Goal: Ask a question

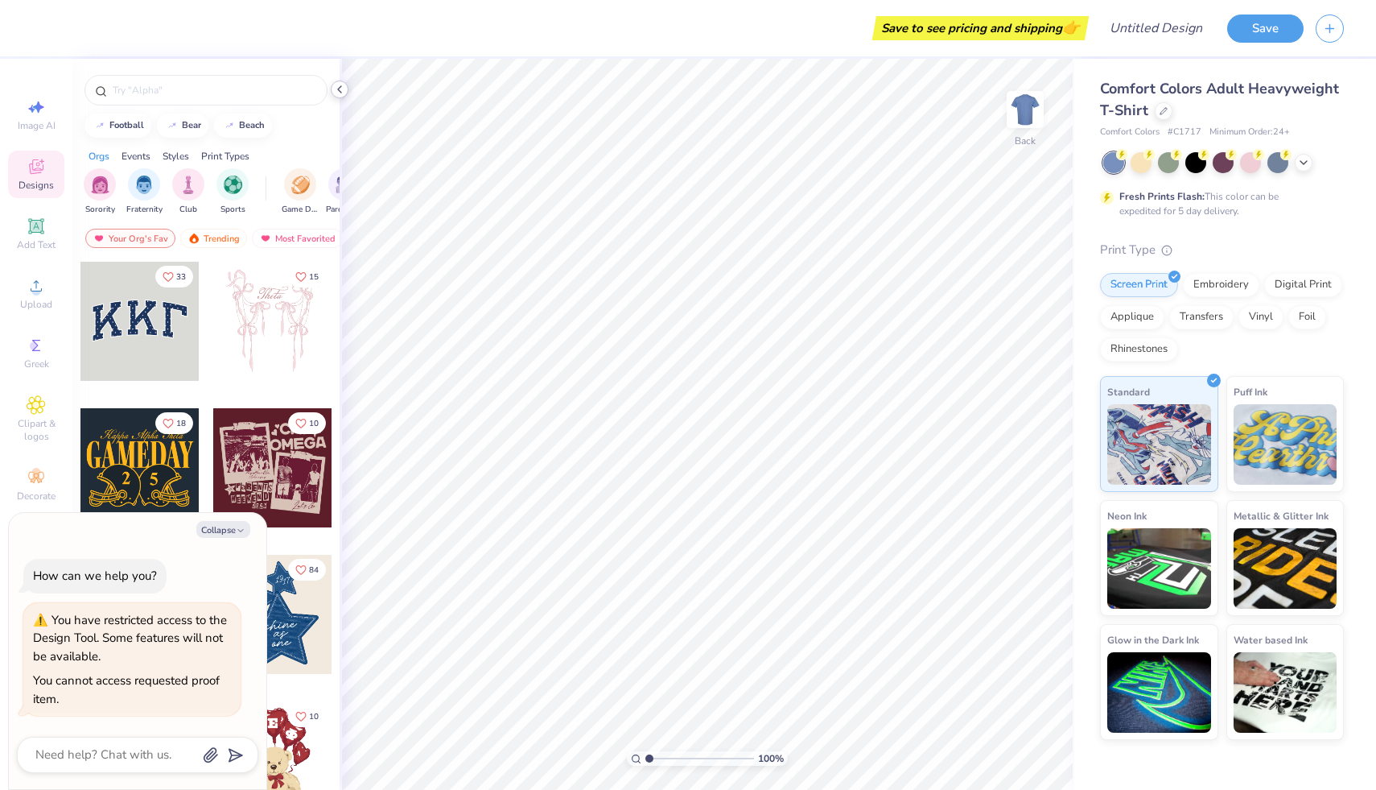
click at [341, 92] on icon at bounding box center [339, 89] width 13 height 13
type textarea "x"
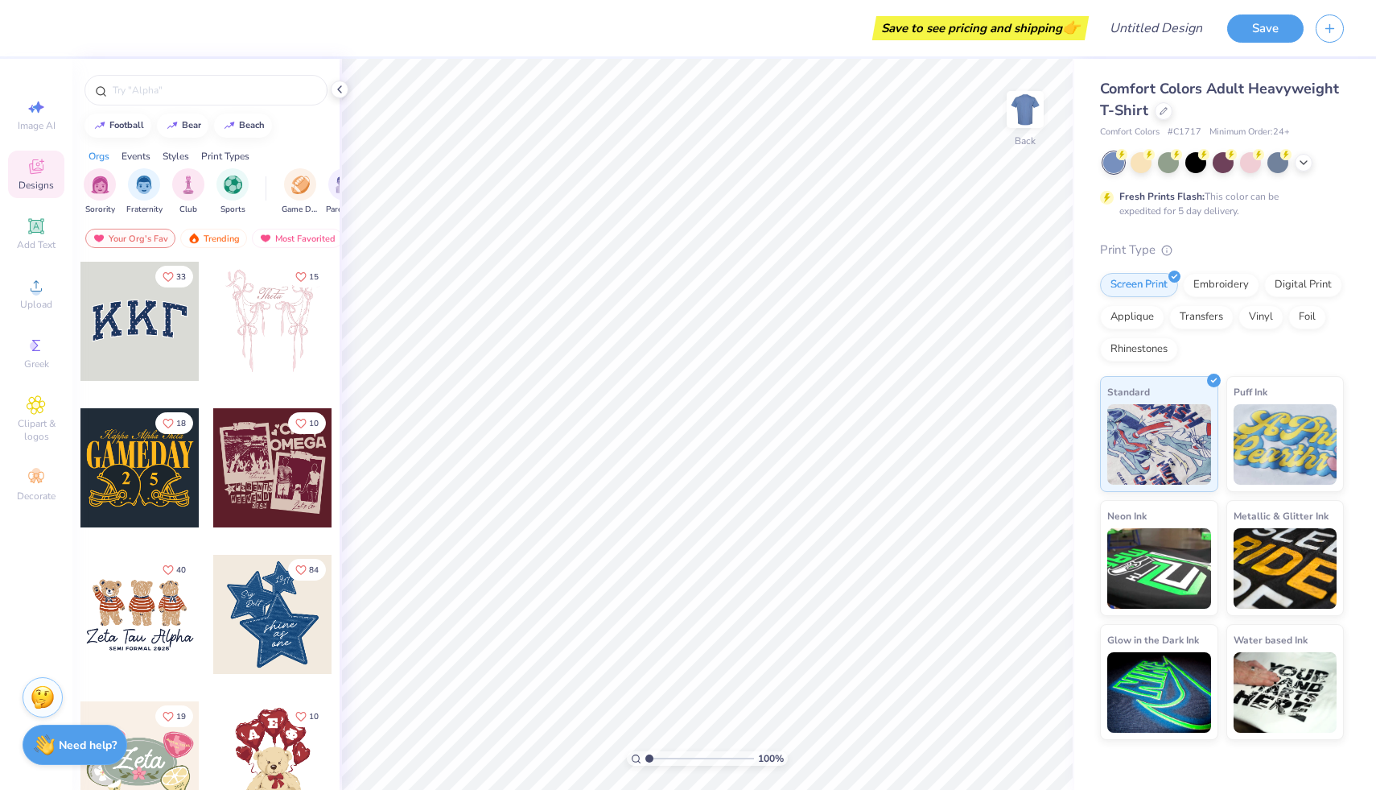
click at [75, 746] on strong "Need help?" at bounding box center [88, 744] width 58 height 15
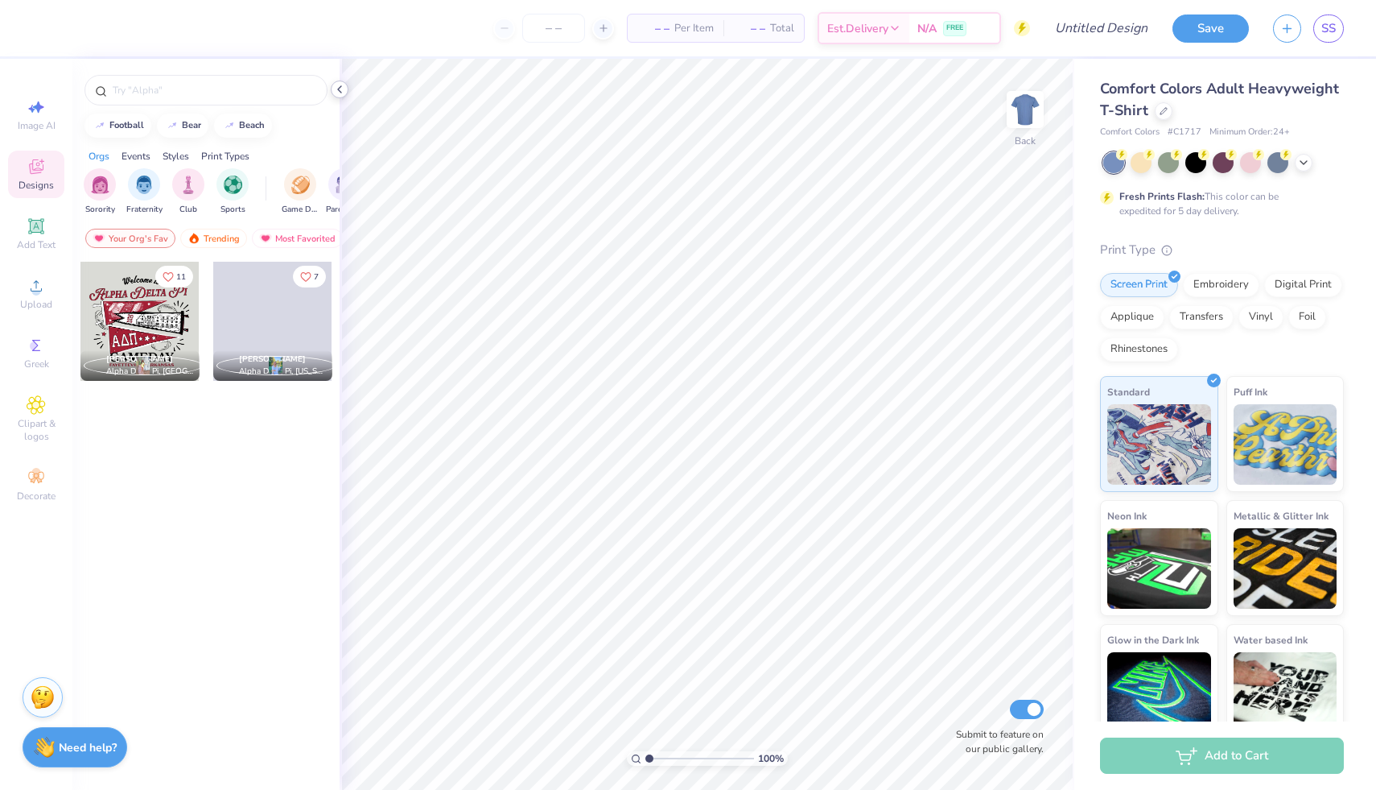
click at [341, 85] on icon at bounding box center [339, 89] width 13 height 13
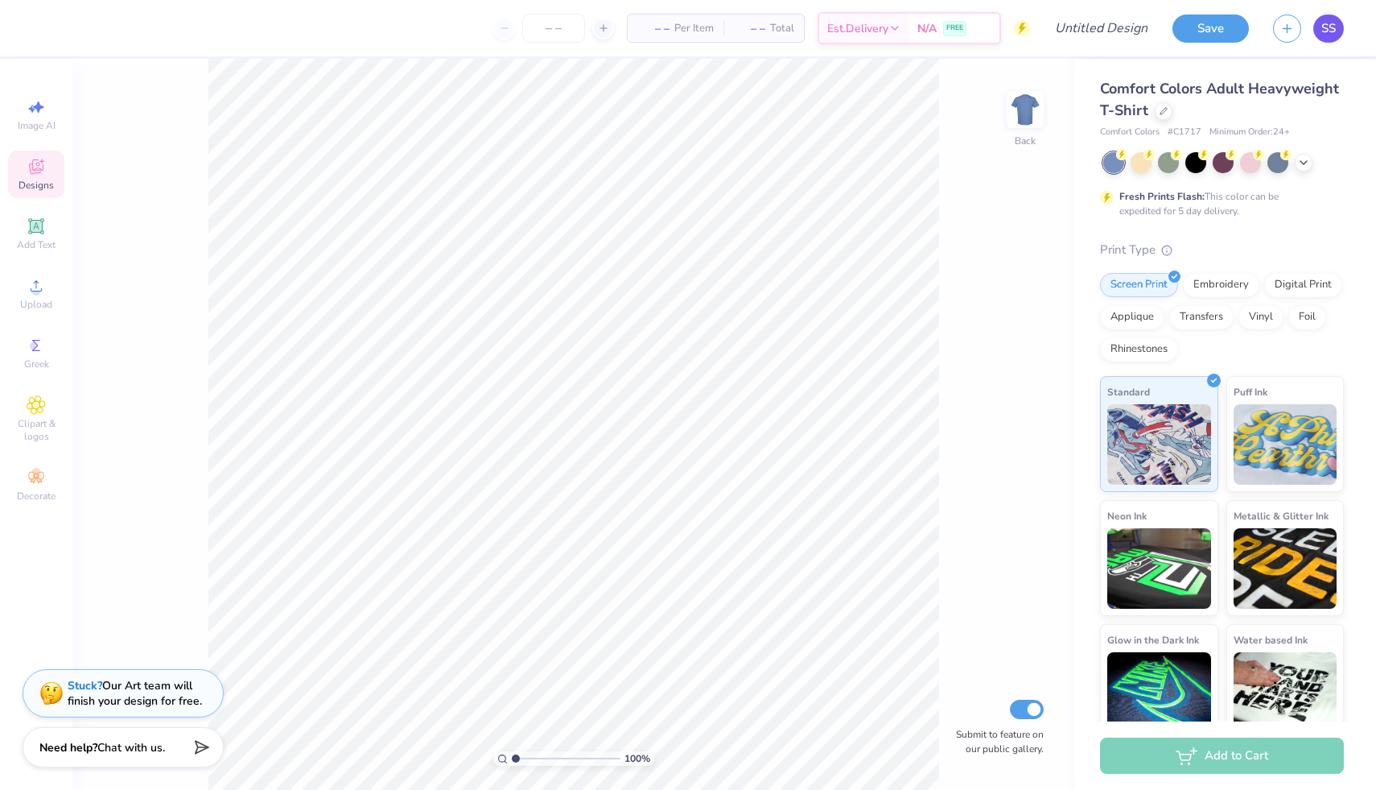
click at [1331, 39] on link "SS" at bounding box center [1329, 28] width 31 height 28
